Goal: Task Accomplishment & Management: Complete application form

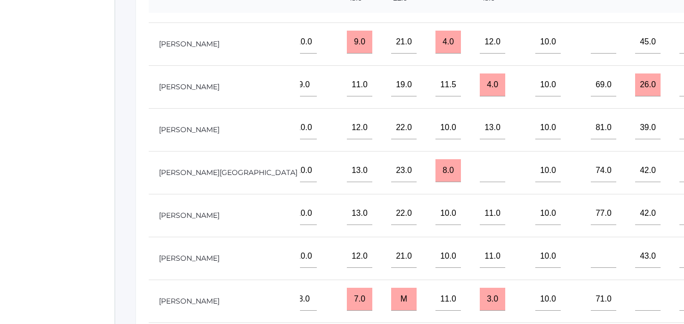
scroll to position [325, 0]
click at [591, 249] on input"] "text" at bounding box center [603, 255] width 25 height 23
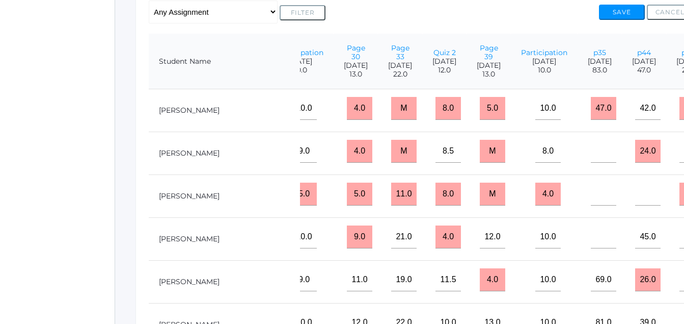
scroll to position [247, 0]
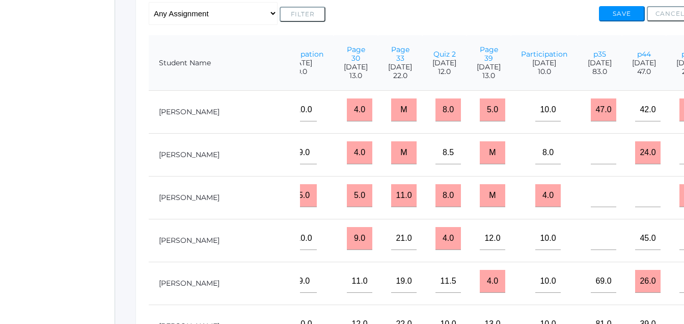
type input"] "81"
click at [623, 18] on button "Save" at bounding box center [622, 13] width 46 height 15
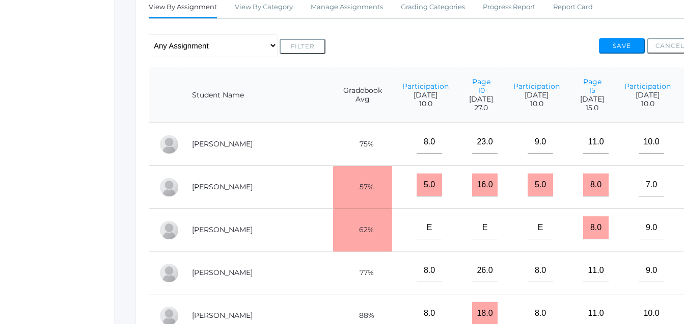
scroll to position [214, 0]
click at [621, 47] on button "Save" at bounding box center [622, 46] width 46 height 15
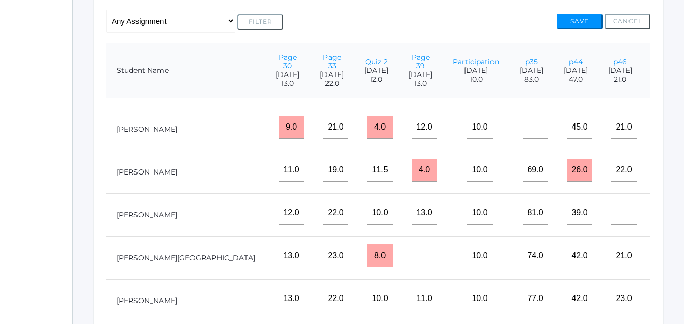
scroll to position [144, 685]
click at [656, 167] on input"] "text" at bounding box center [668, 169] width 25 height 23
type input"] "15"
click at [580, 23] on button "Save" at bounding box center [580, 21] width 46 height 15
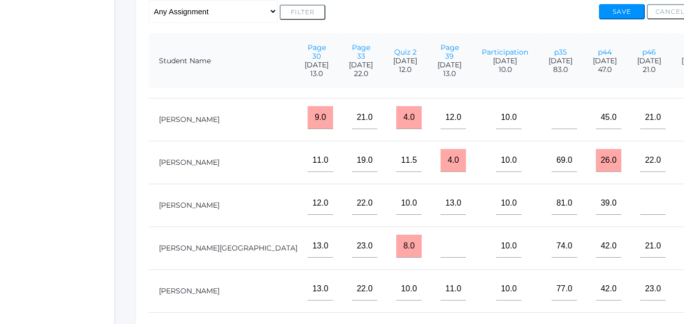
scroll to position [144, 699]
click at [684, 242] on input"] "text" at bounding box center [696, 245] width 25 height 23
type input"] "13"
click at [616, 18] on button "Save" at bounding box center [622, 11] width 46 height 15
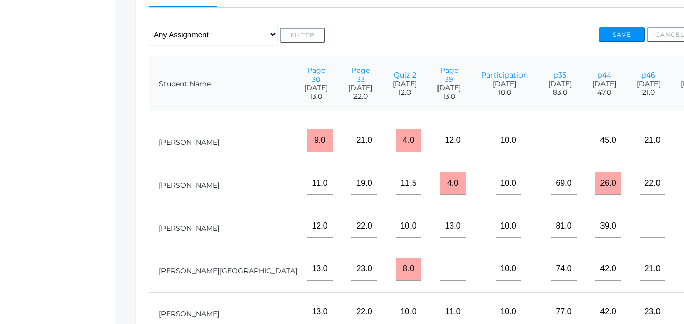
scroll to position [137, 699]
click at [684, 226] on input"] "text" at bounding box center [696, 225] width 25 height 23
type input"] "1"
drag, startPoint x: 553, startPoint y: 315, endPoint x: 558, endPoint y: 308, distance: 8.9
click at [684, 308] on input"] "text" at bounding box center [696, 311] width 25 height 23
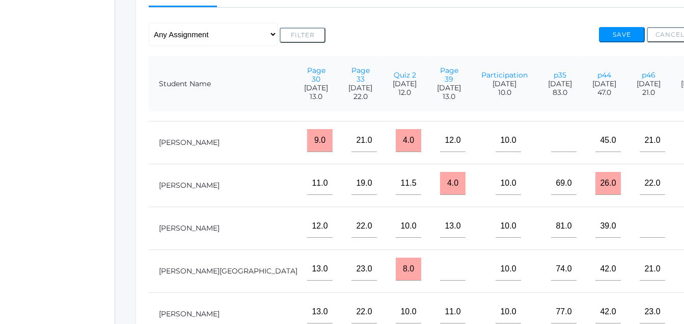
click at [684, 320] on input"] "text" at bounding box center [696, 311] width 25 height 23
type input"] "15"
click at [621, 39] on button "Save" at bounding box center [622, 34] width 46 height 15
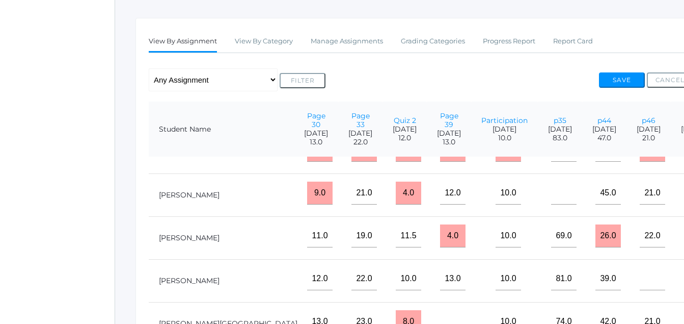
scroll to position [118, 699]
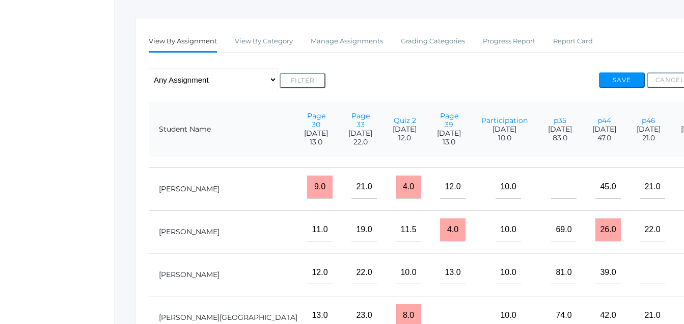
click at [684, 284] on input"] "text" at bounding box center [696, 272] width 25 height 23
type input"] "17"
click at [621, 82] on button "Save" at bounding box center [622, 79] width 46 height 15
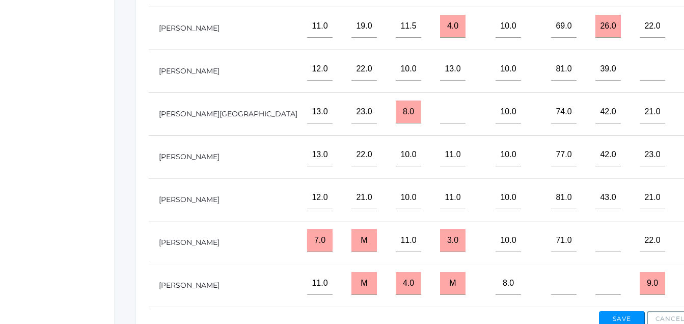
scroll to position [384, 0]
click at [596, 273] on input"] "text" at bounding box center [608, 282] width 25 height 23
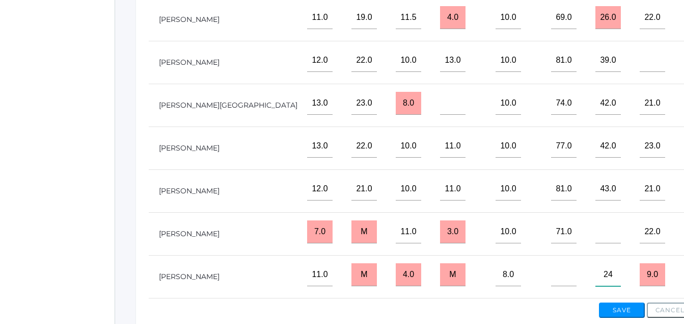
scroll to position [144, 699]
type input"] "24"
drag, startPoint x: 436, startPoint y: 273, endPoint x: 451, endPoint y: 258, distance: 21.6
click at [551, 263] on input"] "text" at bounding box center [563, 274] width 25 height 23
type input"] "75"
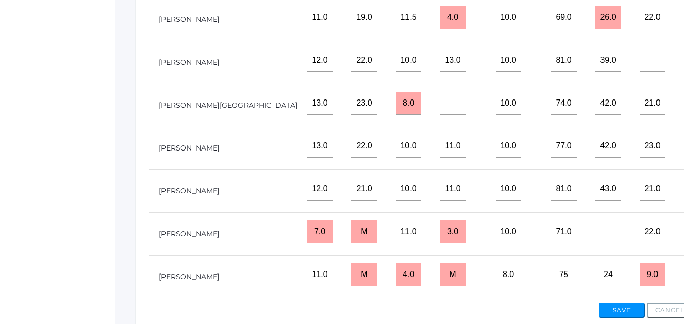
click at [684, 267] on input"] "text" at bounding box center [696, 274] width 25 height 23
type input"] "17"
click at [596, 226] on input"] "text" at bounding box center [608, 231] width 25 height 23
click at [596, 222] on input"] "text" at bounding box center [608, 231] width 25 height 23
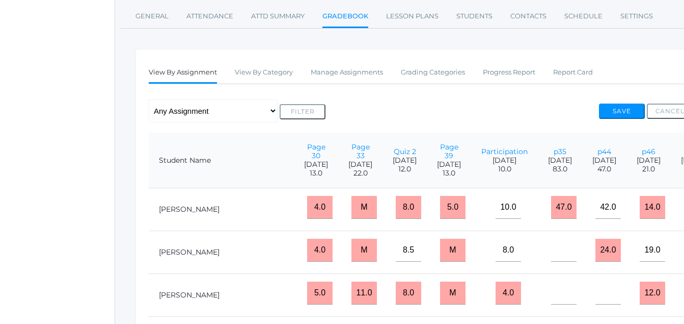
scroll to position [135, 0]
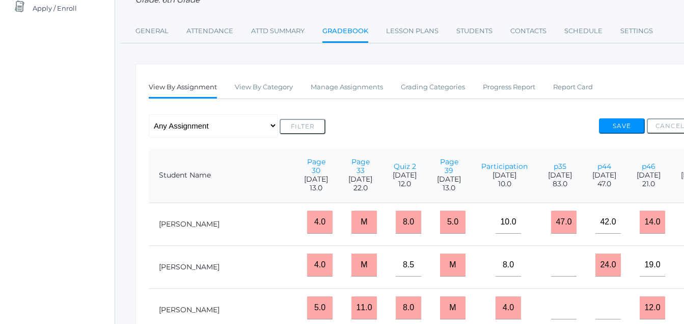
click at [617, 126] on button "Save" at bounding box center [622, 125] width 46 height 15
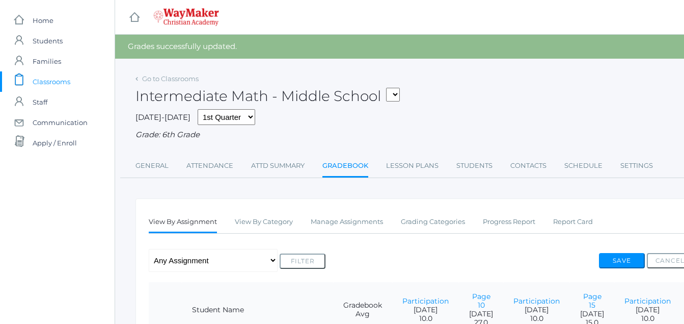
drag, startPoint x: 56, startPoint y: 86, endPoint x: 46, endPoint y: 81, distance: 10.9
click at [54, 84] on span "Classrooms" at bounding box center [52, 81] width 38 height 20
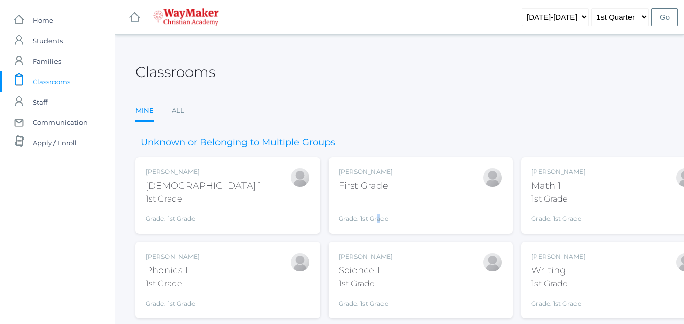
click at [381, 198] on div "Grade: 1st Grade" at bounding box center [366, 210] width 54 height 26
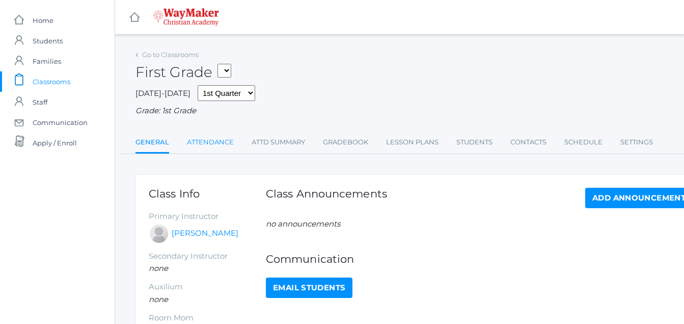
drag, startPoint x: 214, startPoint y: 145, endPoint x: 209, endPoint y: 142, distance: 6.4
click at [217, 146] on link "Attendance" at bounding box center [210, 142] width 47 height 20
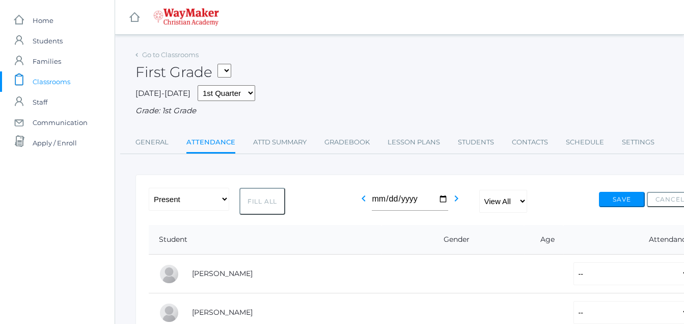
click at [273, 202] on button "Fill All" at bounding box center [262, 200] width 46 height 27
select select "P"
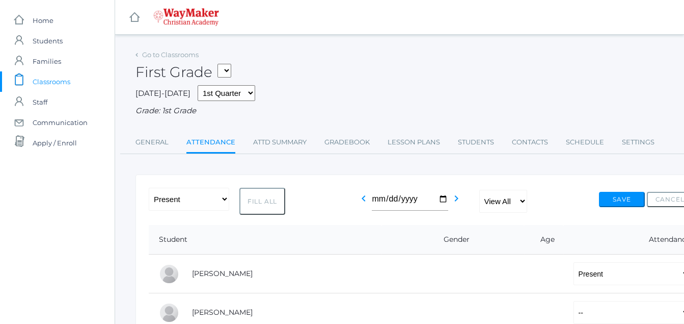
select select "P"
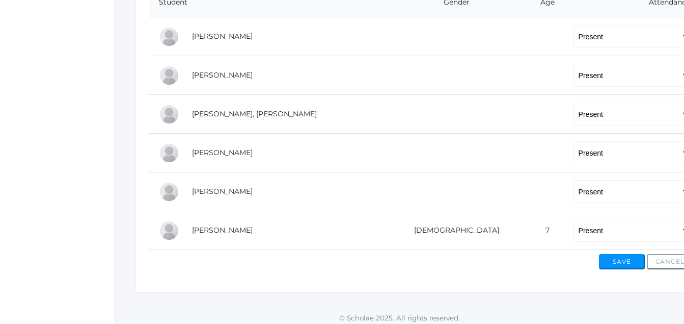
scroll to position [243, 0]
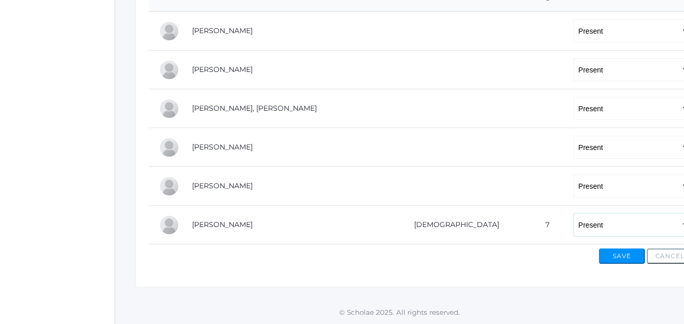
click at [574, 228] on select "-- Present Tardy Excused Tardy Unexcused Absent Excused Absent Unexcused" at bounding box center [632, 224] width 117 height 23
select select "AE"
click at [574, 214] on select "-- Present Tardy Excused Tardy Unexcused Absent Excused Absent Unexcused" at bounding box center [632, 224] width 117 height 23
click at [628, 254] on button "Save" at bounding box center [622, 255] width 46 height 15
